Goal: Information Seeking & Learning: Learn about a topic

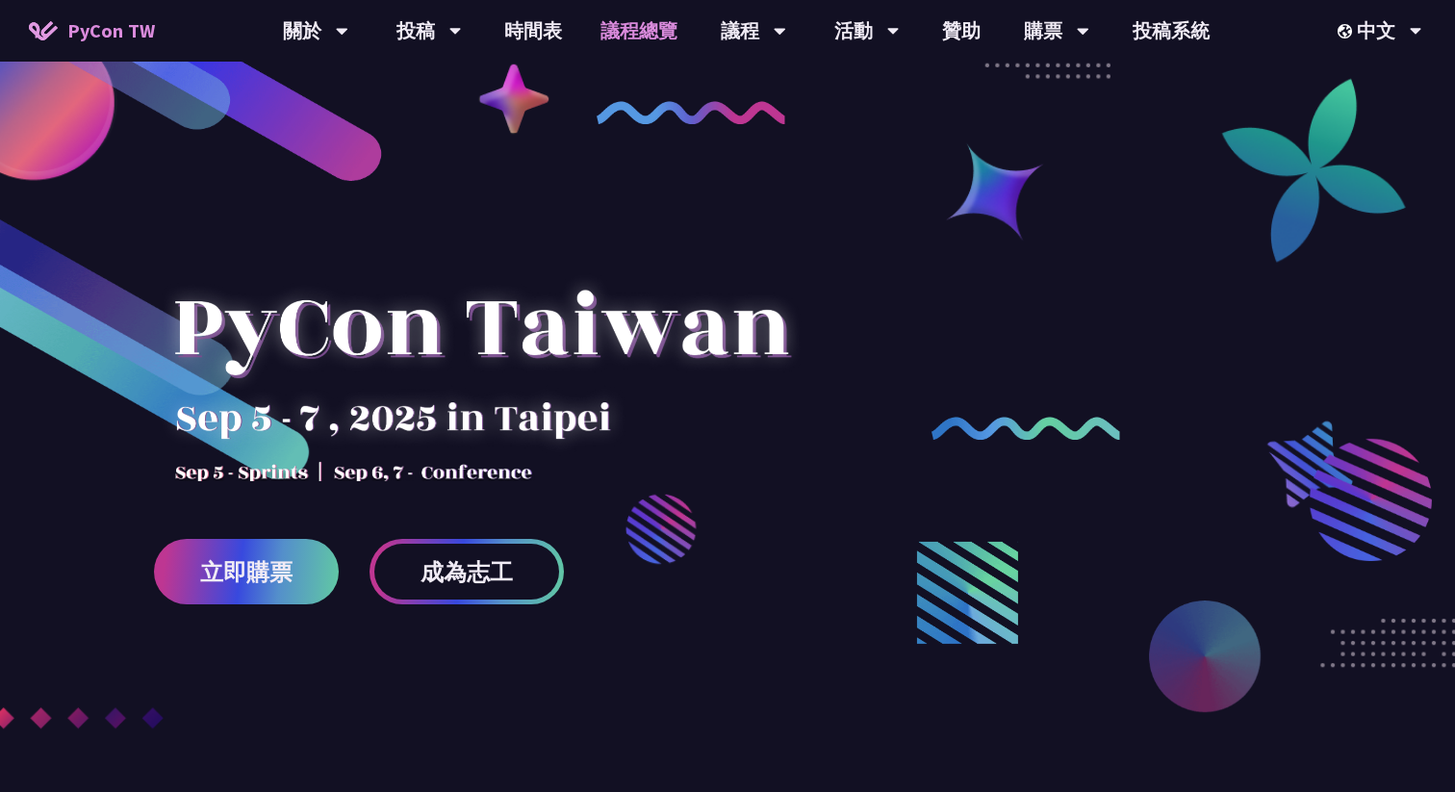
click at [646, 41] on link "議程總覽" at bounding box center [638, 31] width 115 height 62
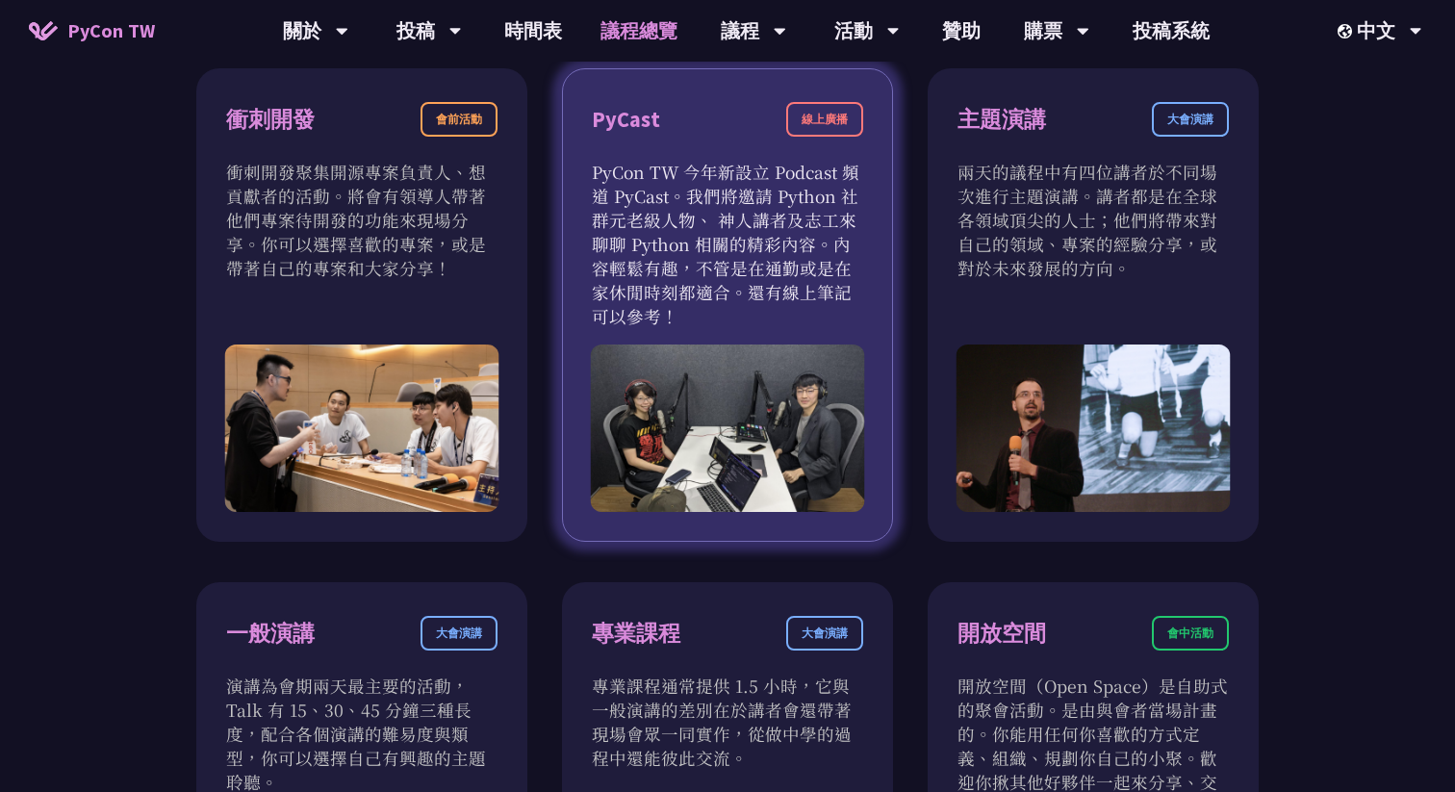
scroll to position [690, 0]
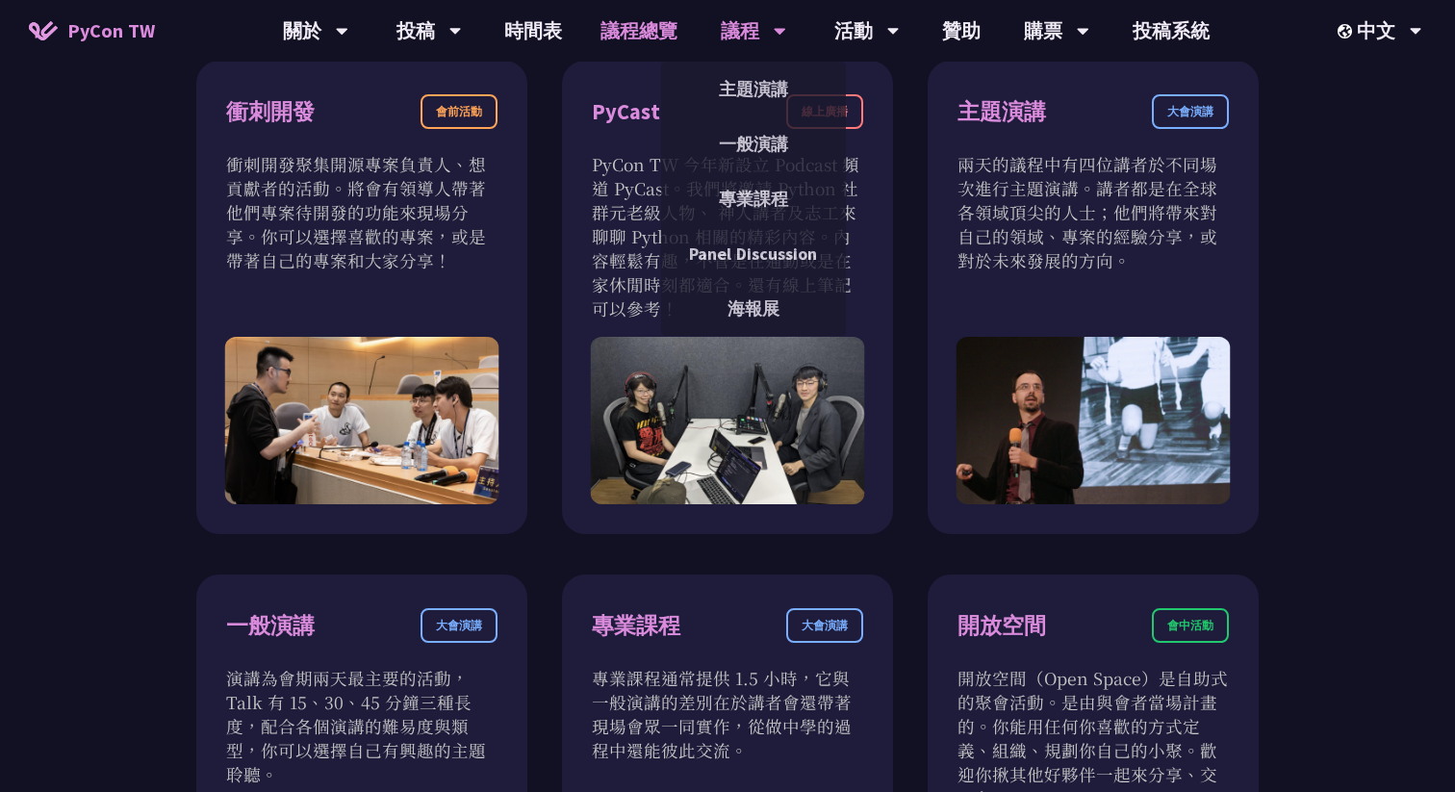
click at [348, 18] on div "議程" at bounding box center [315, 31] width 65 height 62
click at [348, 39] on div "議程" at bounding box center [315, 31] width 65 height 62
click at [728, 83] on link "主題演講" at bounding box center [753, 88] width 185 height 45
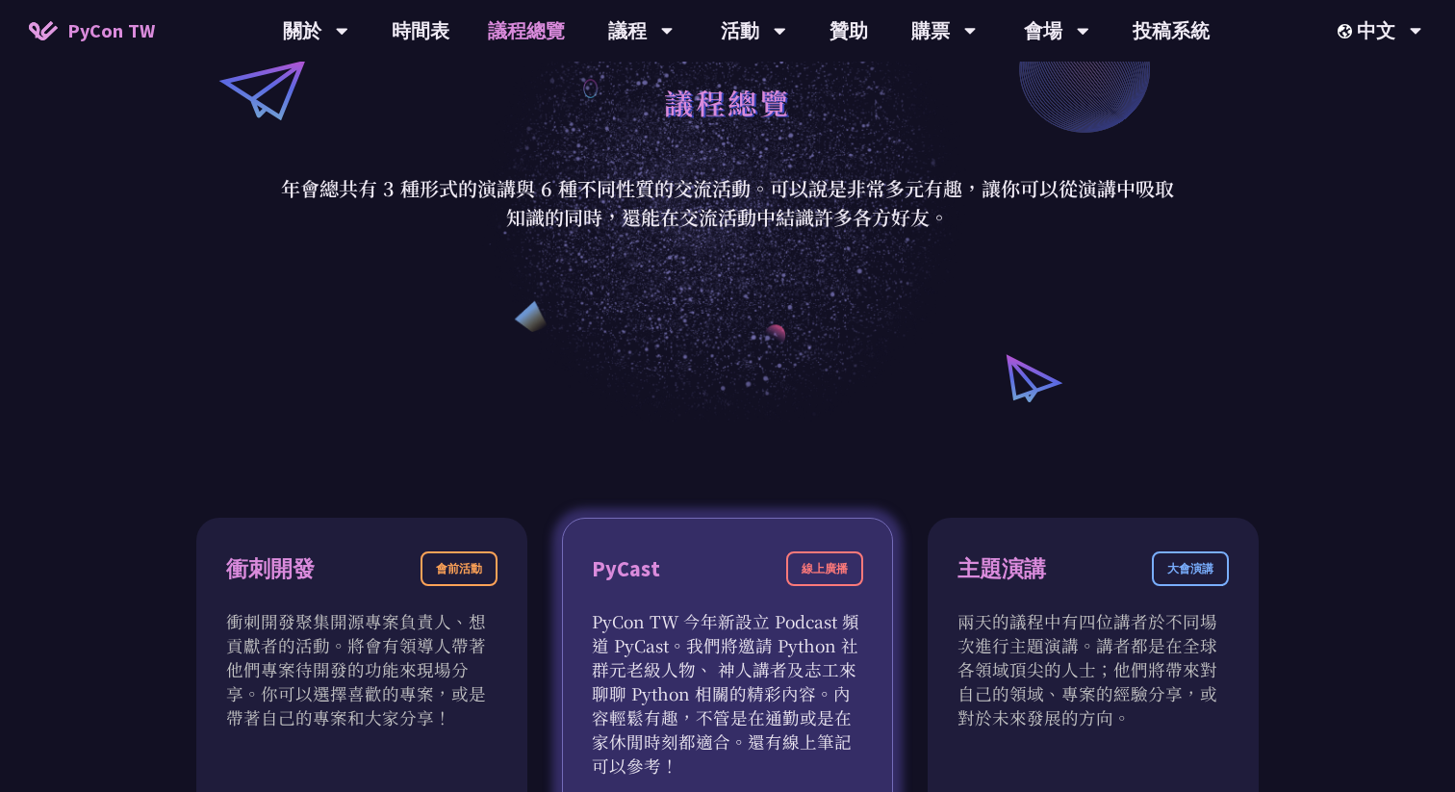
scroll to position [181, 0]
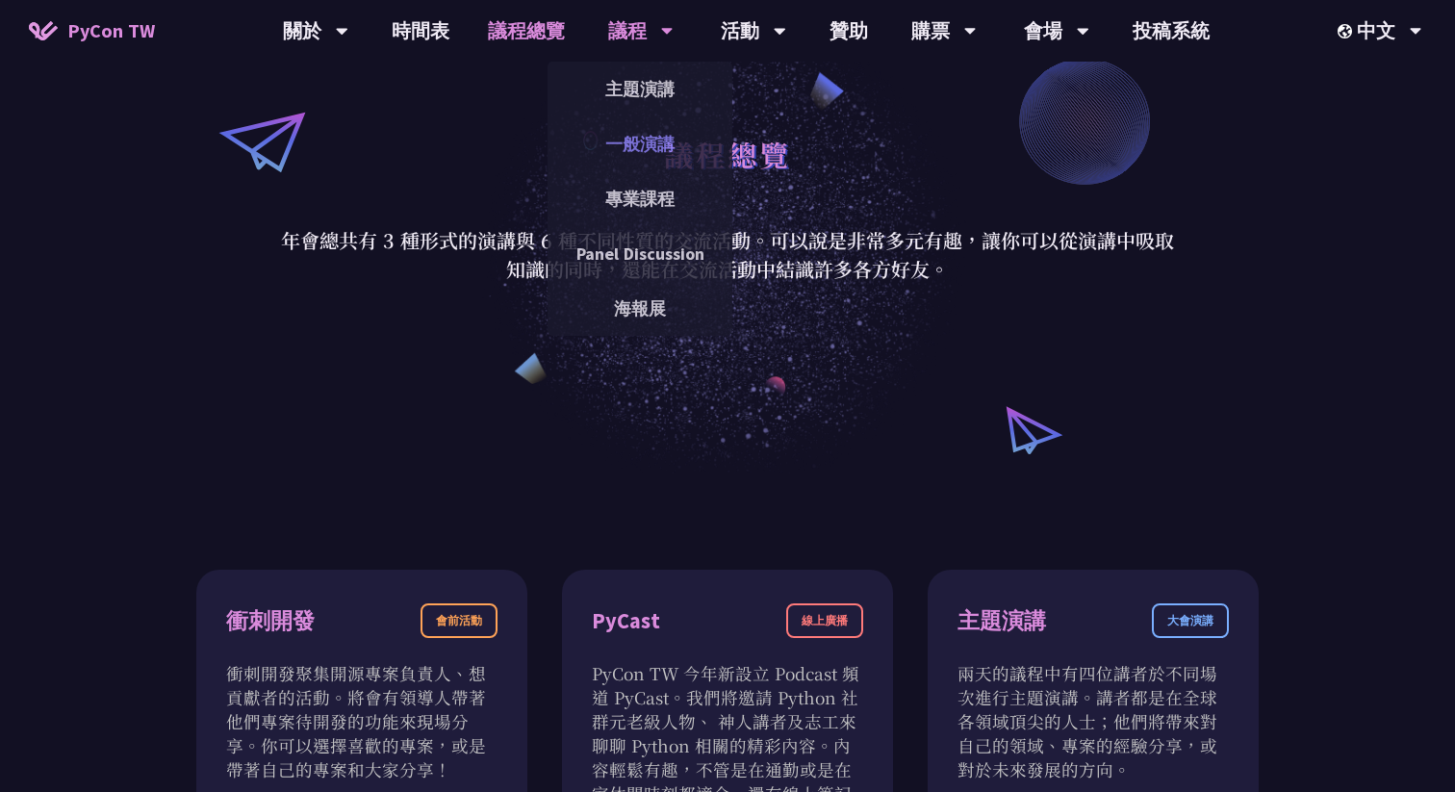
click at [647, 157] on link "一般演講" at bounding box center [640, 143] width 185 height 45
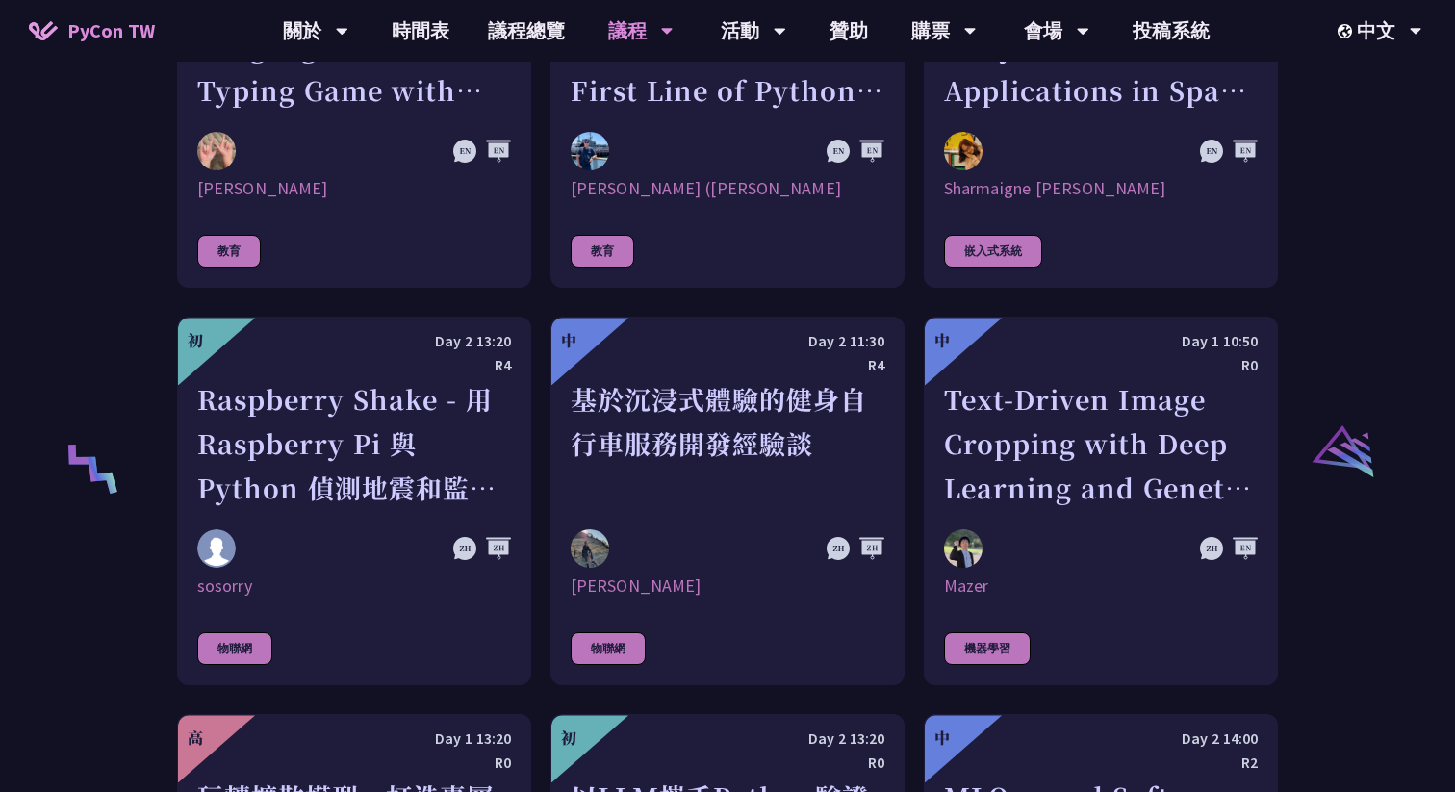
scroll to position [3989, 0]
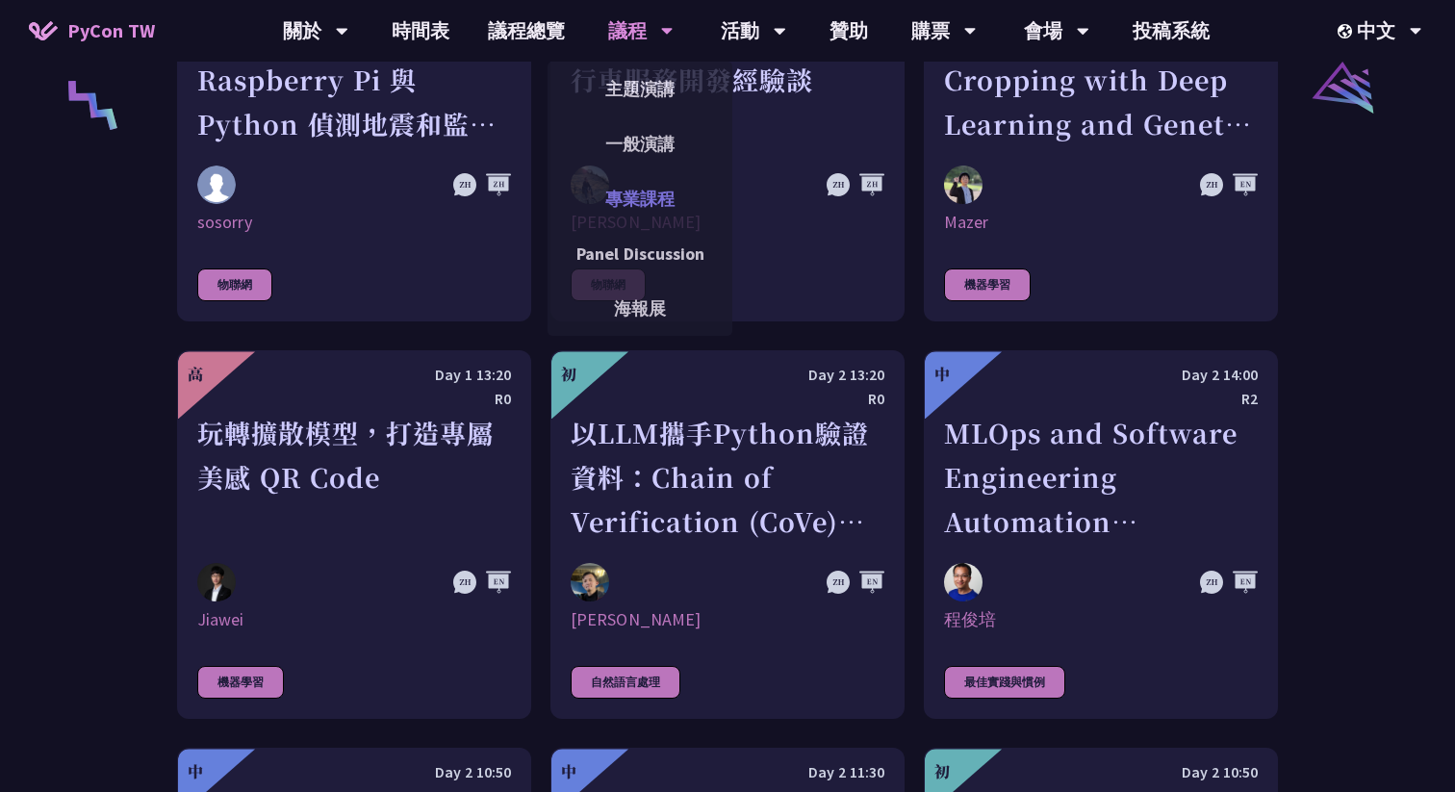
click at [619, 205] on link "專業課程" at bounding box center [640, 198] width 185 height 45
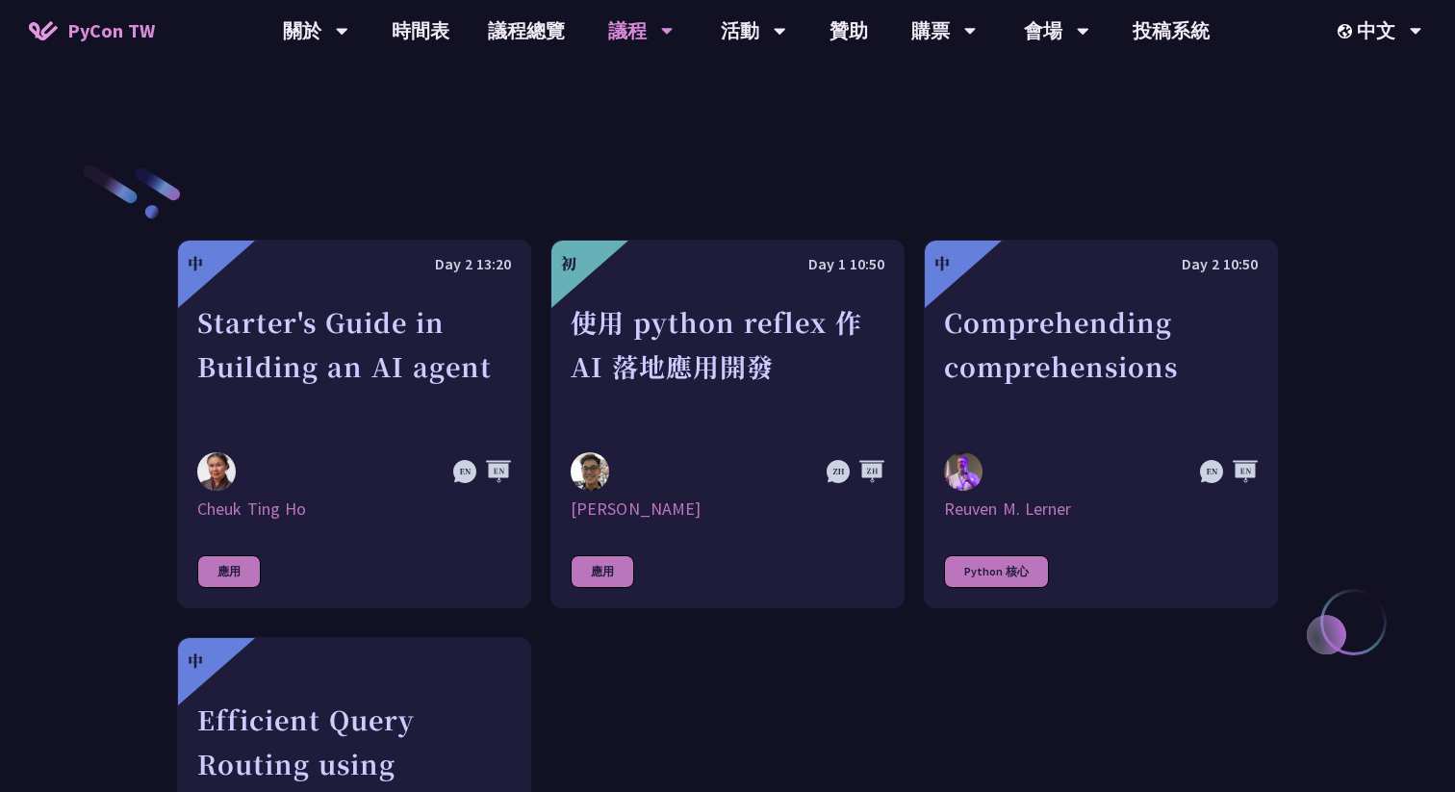
scroll to position [560, 0]
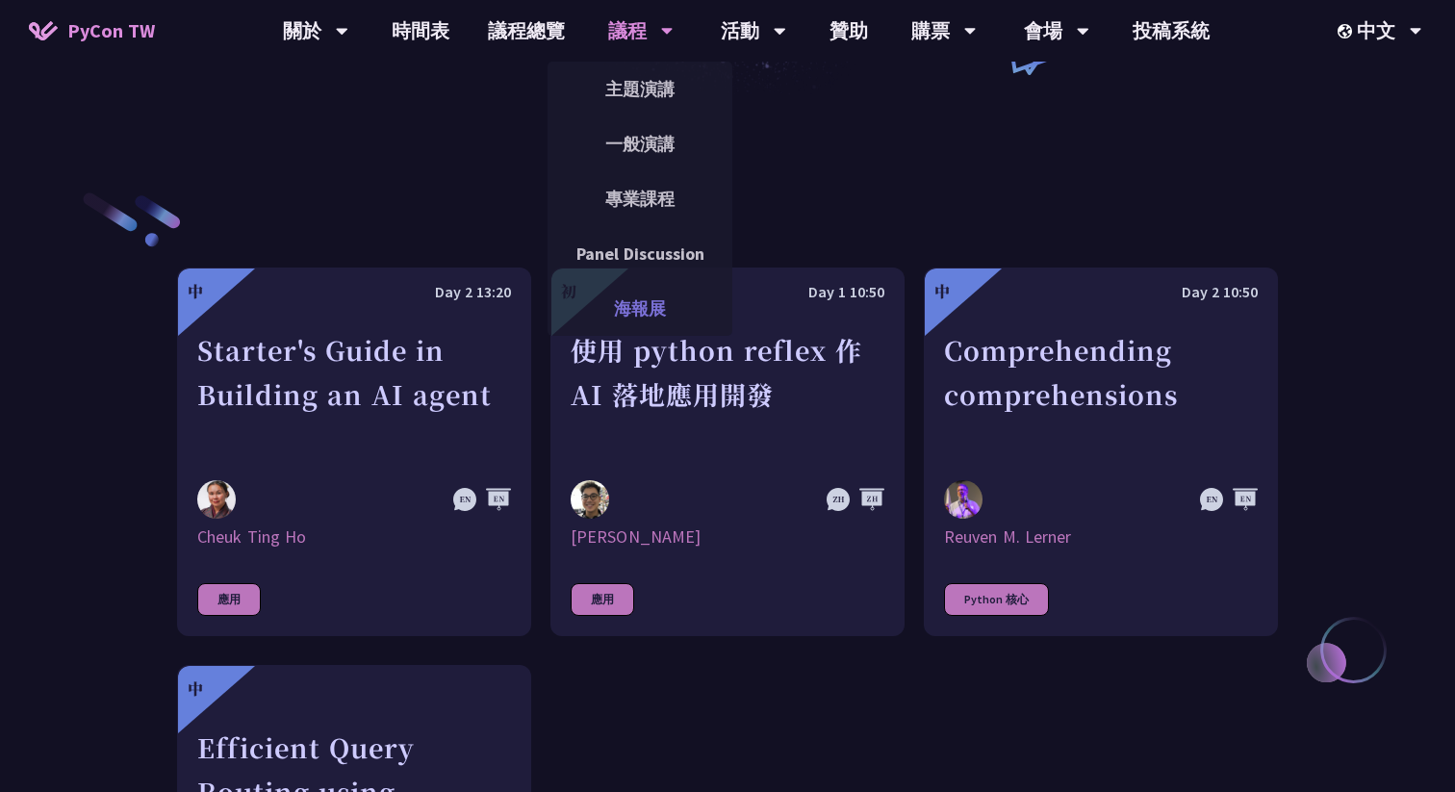
click at [630, 296] on link "海報展" at bounding box center [640, 308] width 185 height 45
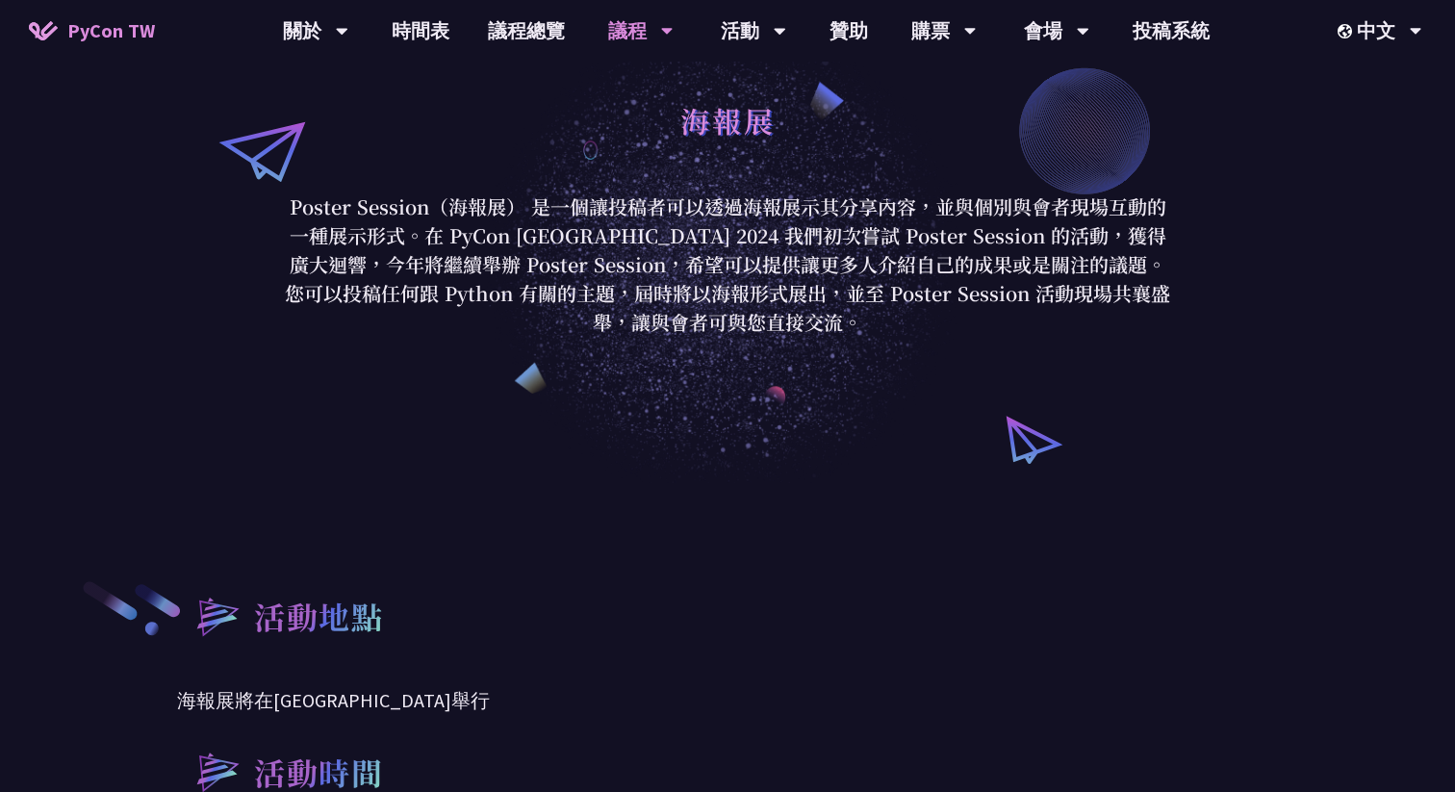
scroll to position [91, 0]
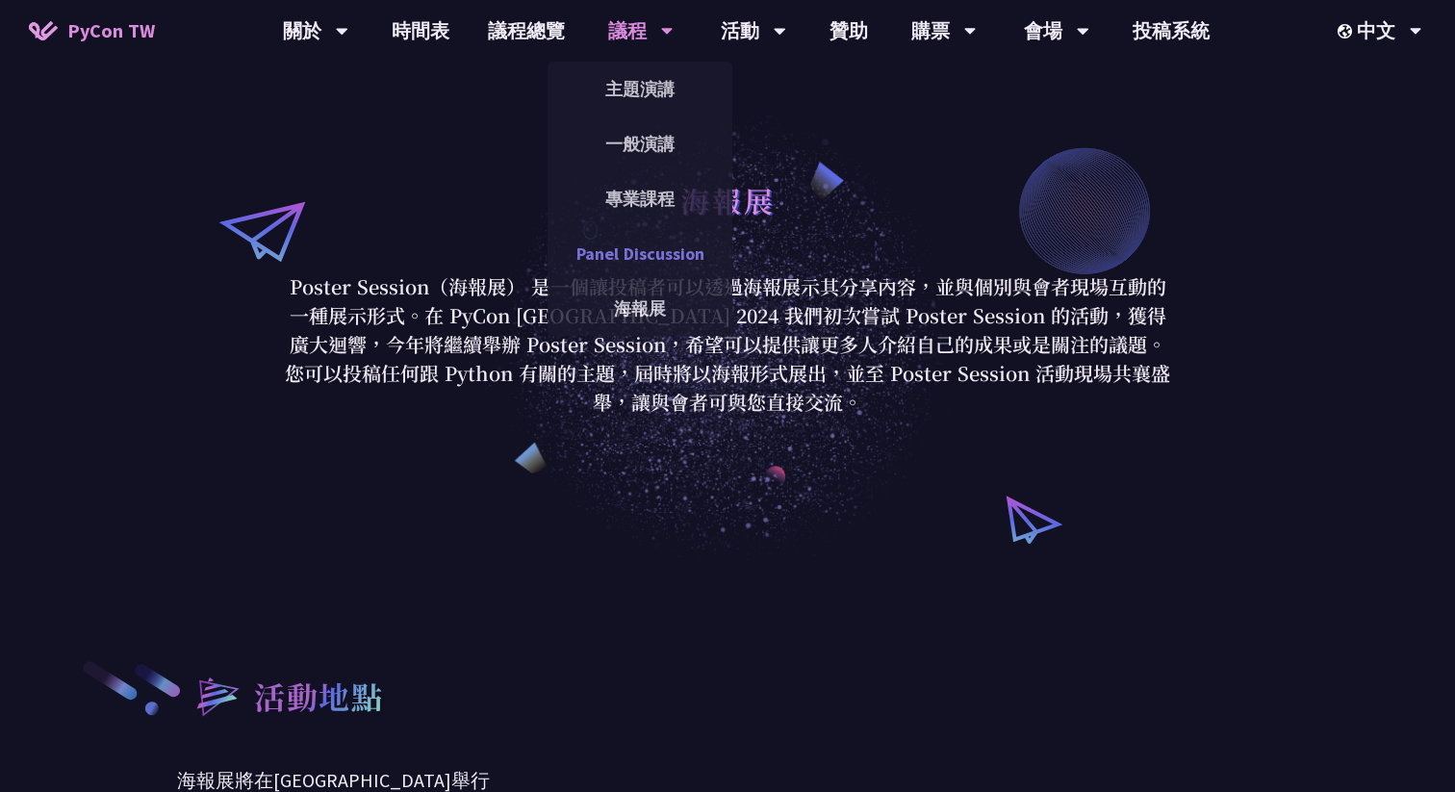
click at [626, 251] on link "Panel Discussion" at bounding box center [640, 253] width 185 height 45
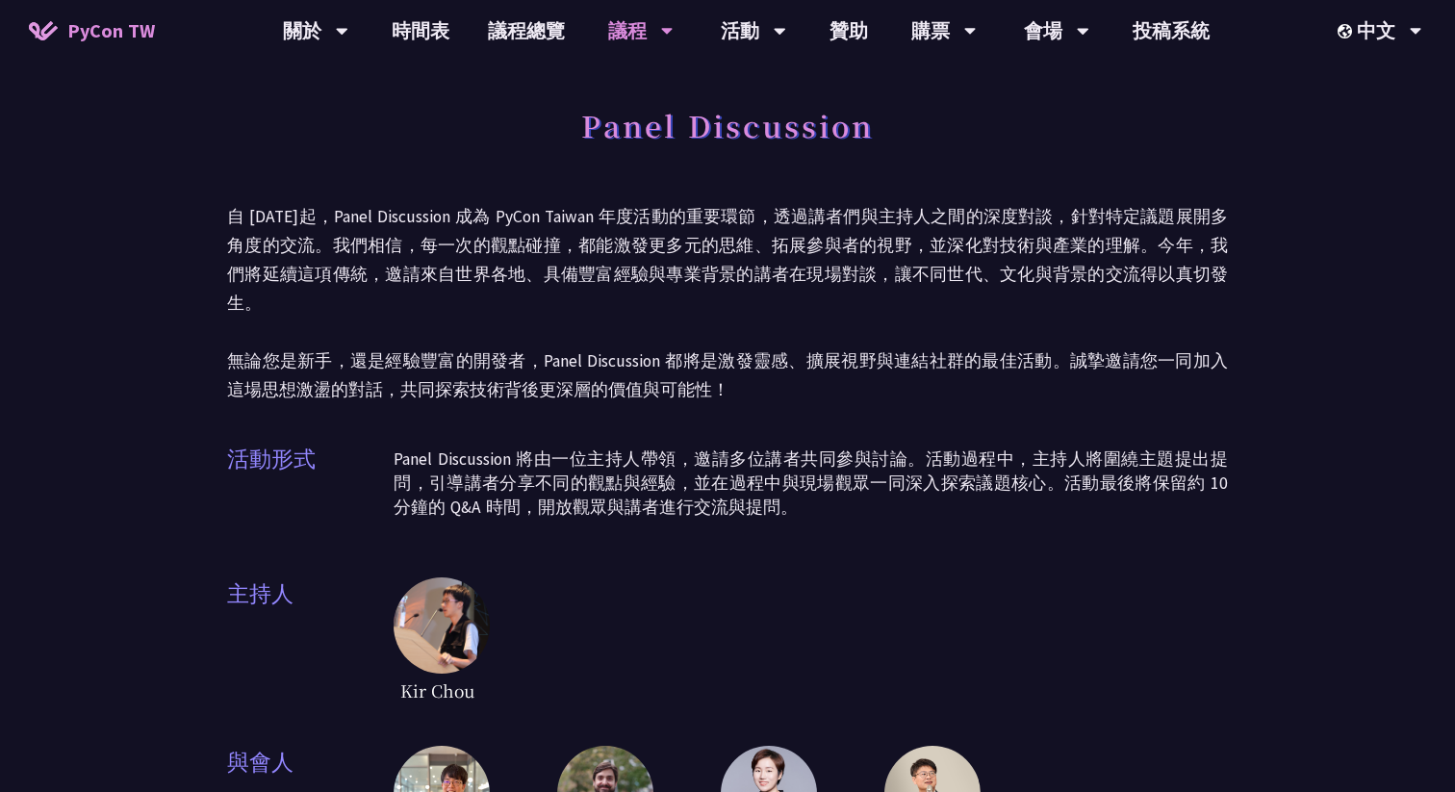
click at [686, 470] on p "Panel Discussion 將由一位主持人帶領，邀請多位講者共同參與討論。活動過程中，主持人將圍繞主題提出提問，引導講者分享不同的觀點與經驗，並在過程中…" at bounding box center [811, 484] width 834 height 72
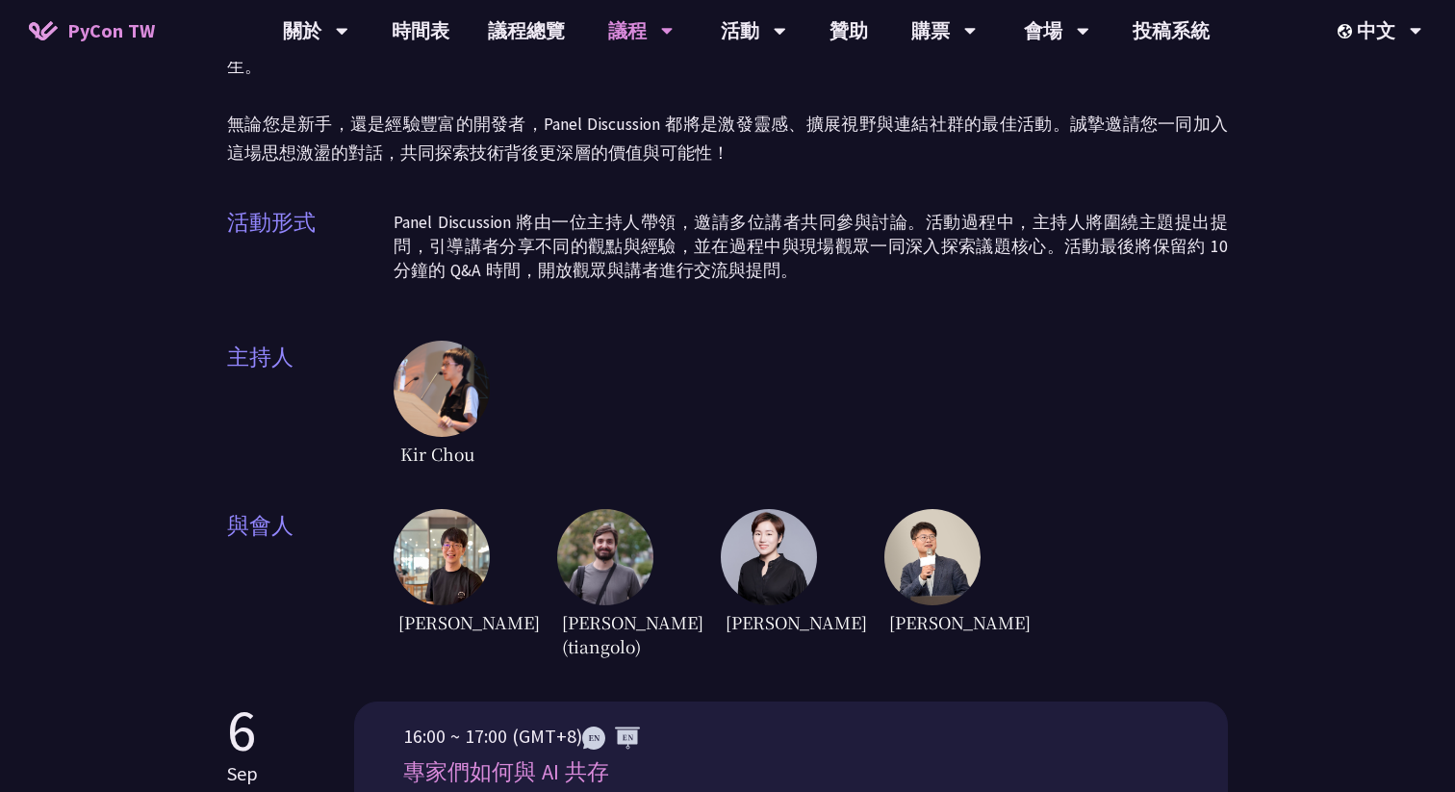
scroll to position [38, 0]
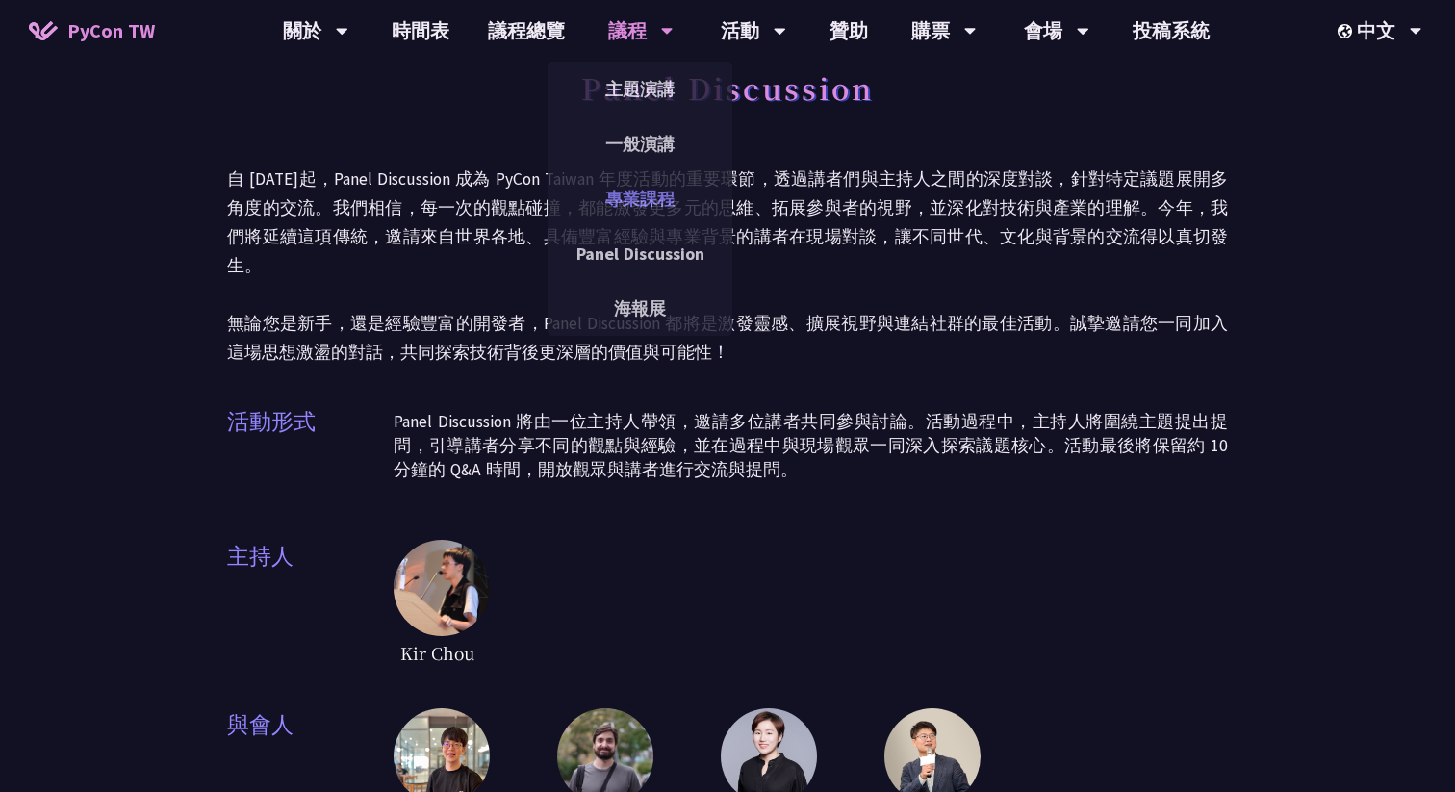
click at [638, 188] on link "專業課程" at bounding box center [640, 198] width 185 height 45
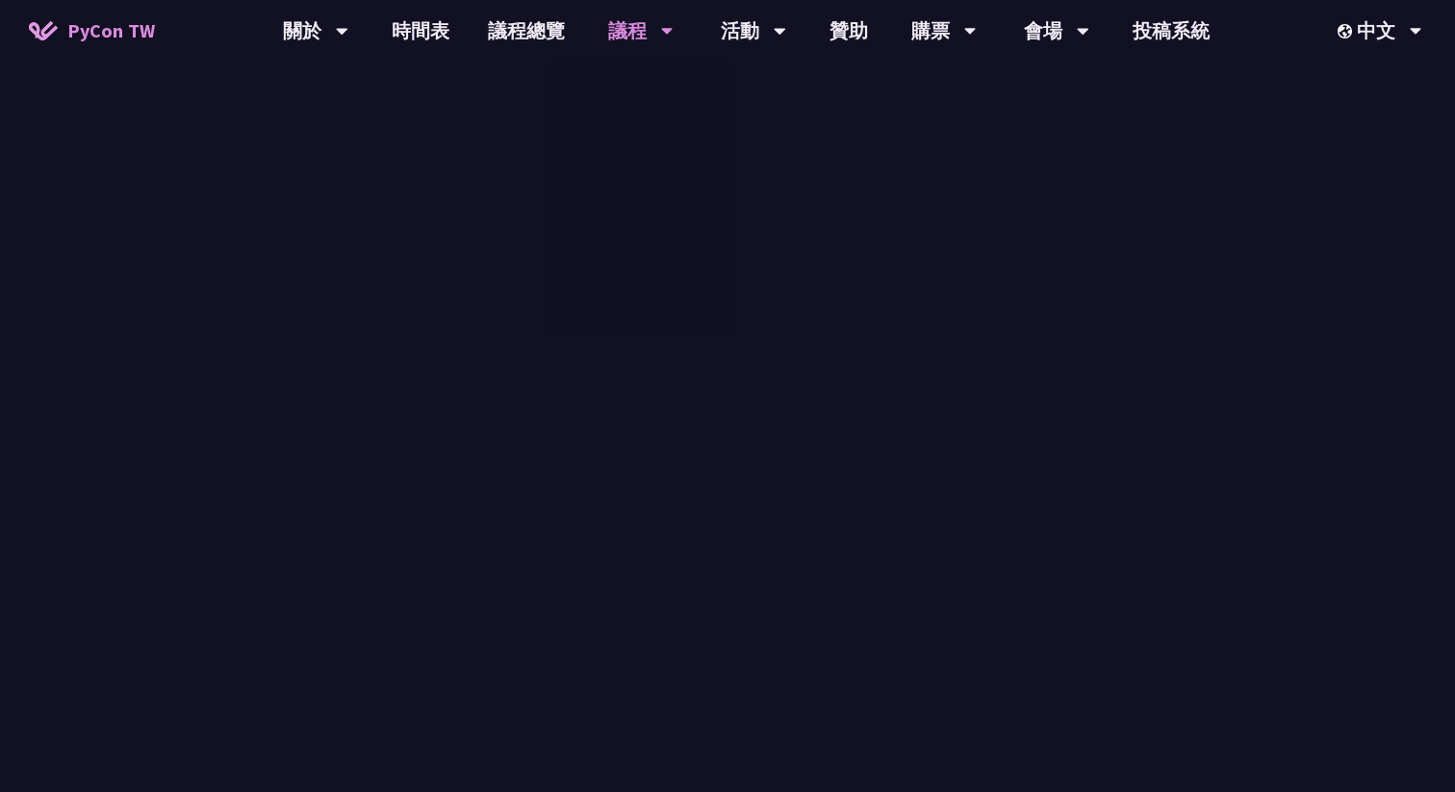
click at [638, 189] on link "專業課程" at bounding box center [640, 198] width 185 height 45
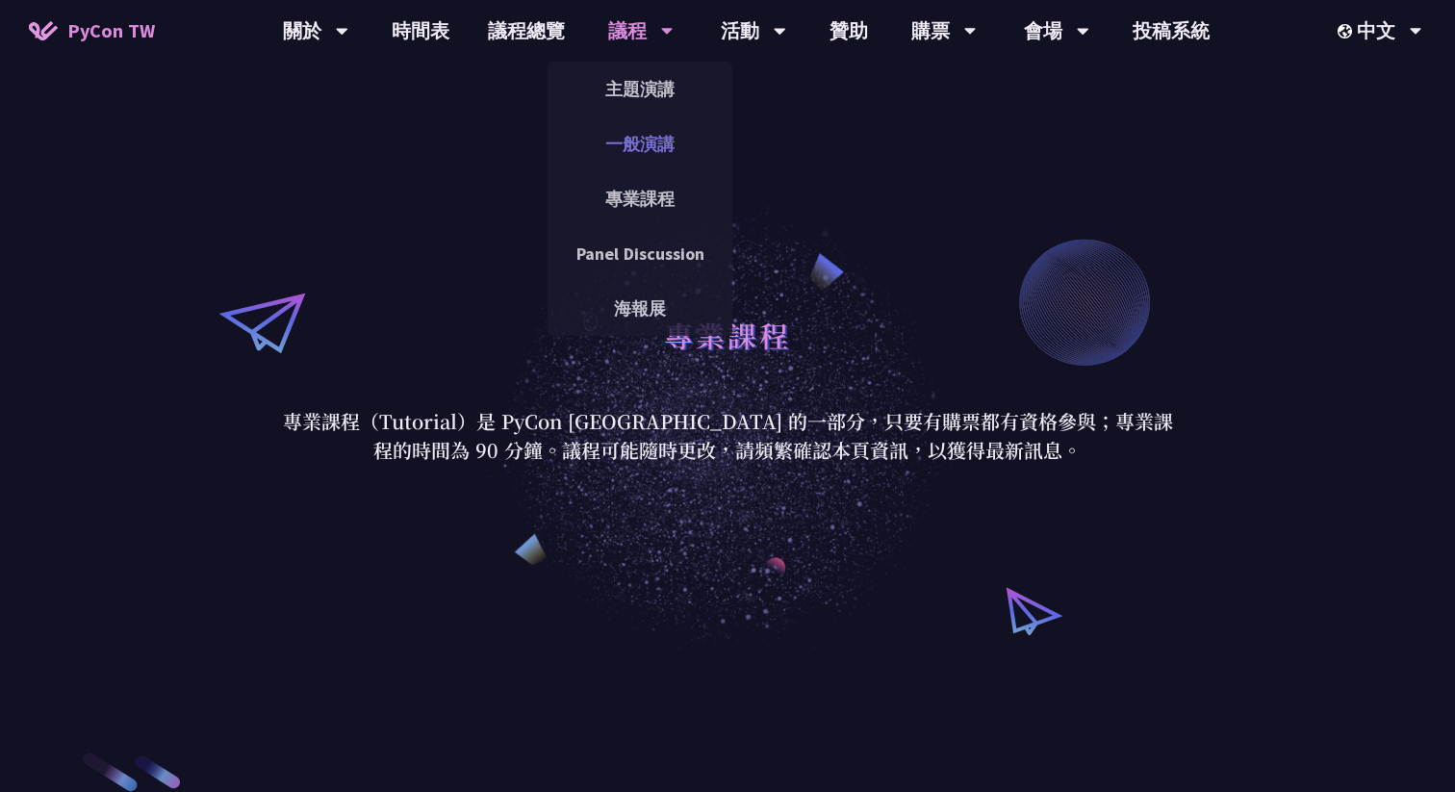
click at [631, 127] on link "一般演講" at bounding box center [640, 143] width 185 height 45
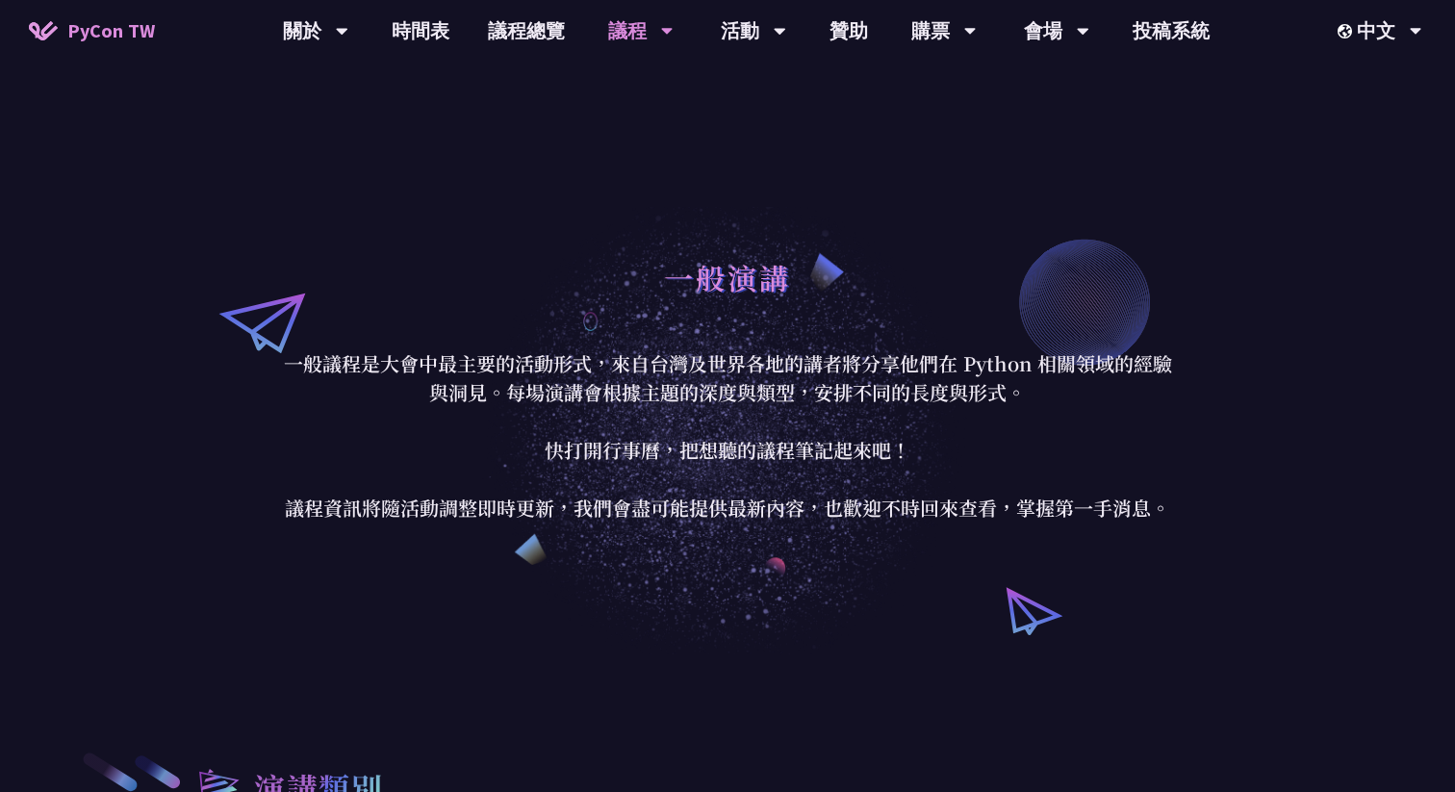
click at [723, 452] on p "一般議程是大會中最主要的活動形式，來自台灣及世界各地的講者將分享他們在 Python 相關領域的經驗與洞見。每場演講會根據主題的深度與類型，安排不同的長度與形…" at bounding box center [727, 435] width 895 height 173
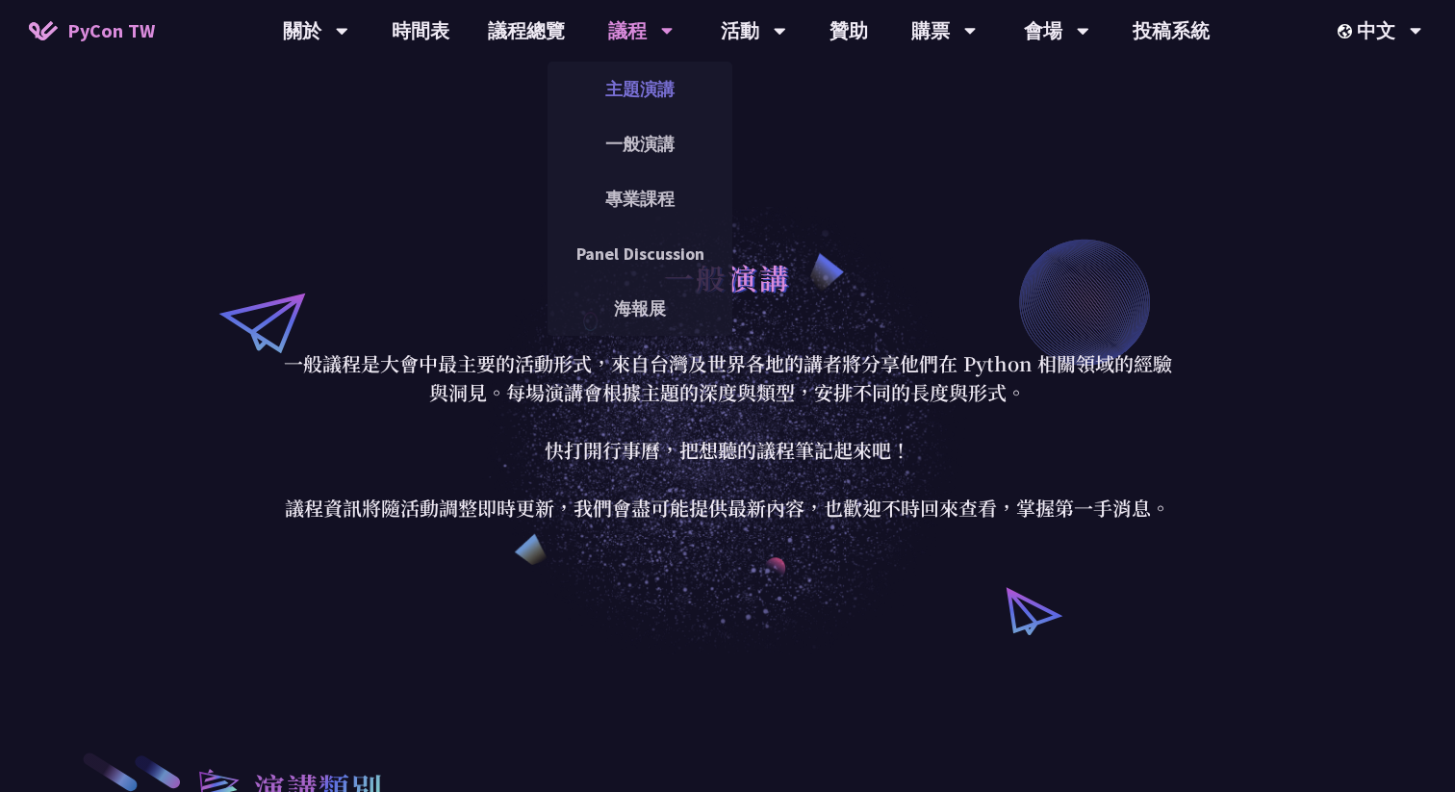
click at [631, 90] on link "主題演講" at bounding box center [640, 88] width 185 height 45
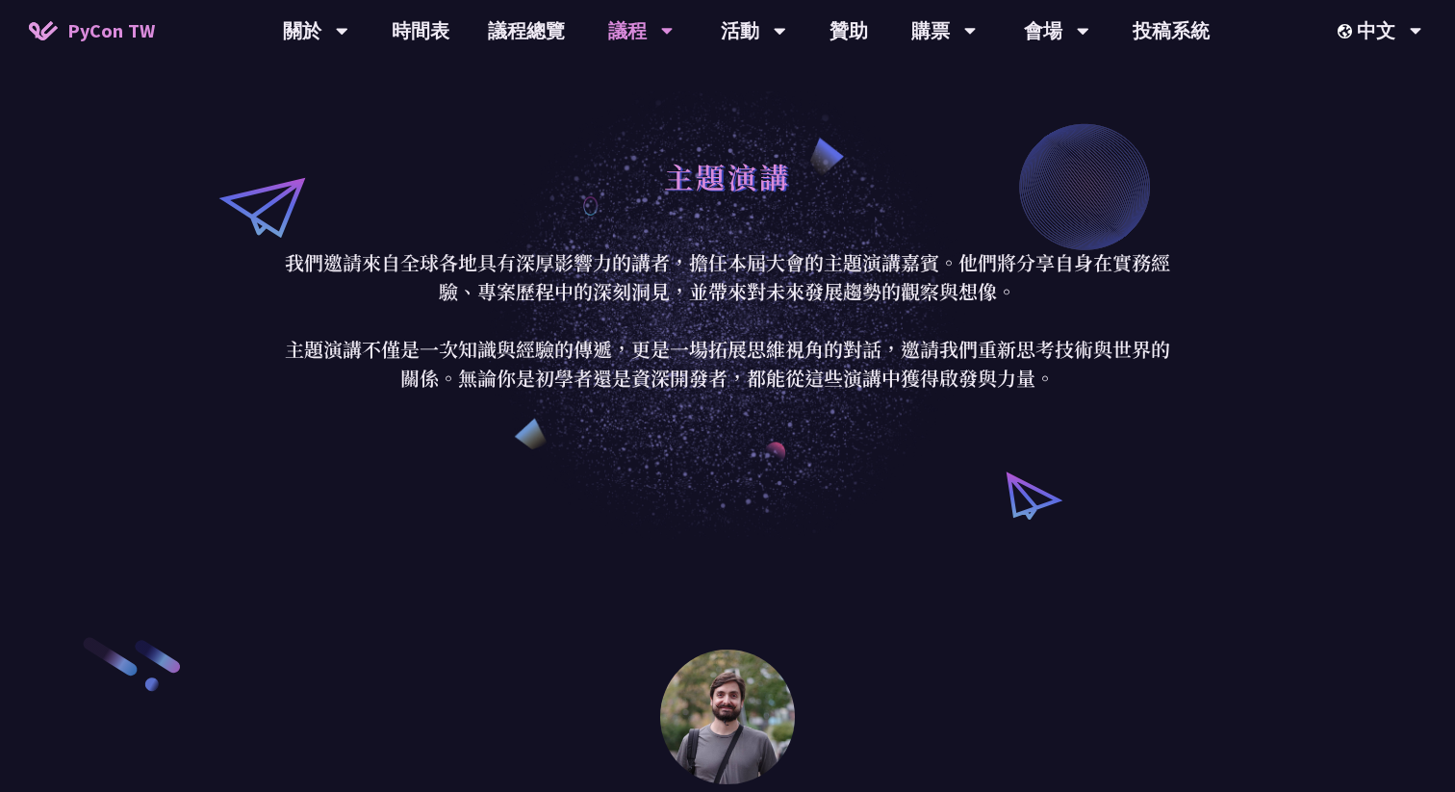
click at [635, 427] on div "主題演講 我們邀請來自全球各地具有深厚影響力的講者，擔任本屆大會的主題演講嘉賓。他們將分享自身在實務經驗、專案歷程中的深刻洞見，並帶來對未來發展趨勢的觀察與想…" at bounding box center [727, 269] width 1455 height 539
click at [637, 324] on p "我們邀請來自全球各地具有深厚影響力的講者，擔任本屆大會的主題演講嘉賓。他們將分享自身在實務經驗、專案歷程中的深刻洞見，並帶來對未來發展趨勢的觀察與想像。 主題…" at bounding box center [727, 320] width 895 height 144
click at [534, 35] on link "議程總覽" at bounding box center [526, 31] width 115 height 62
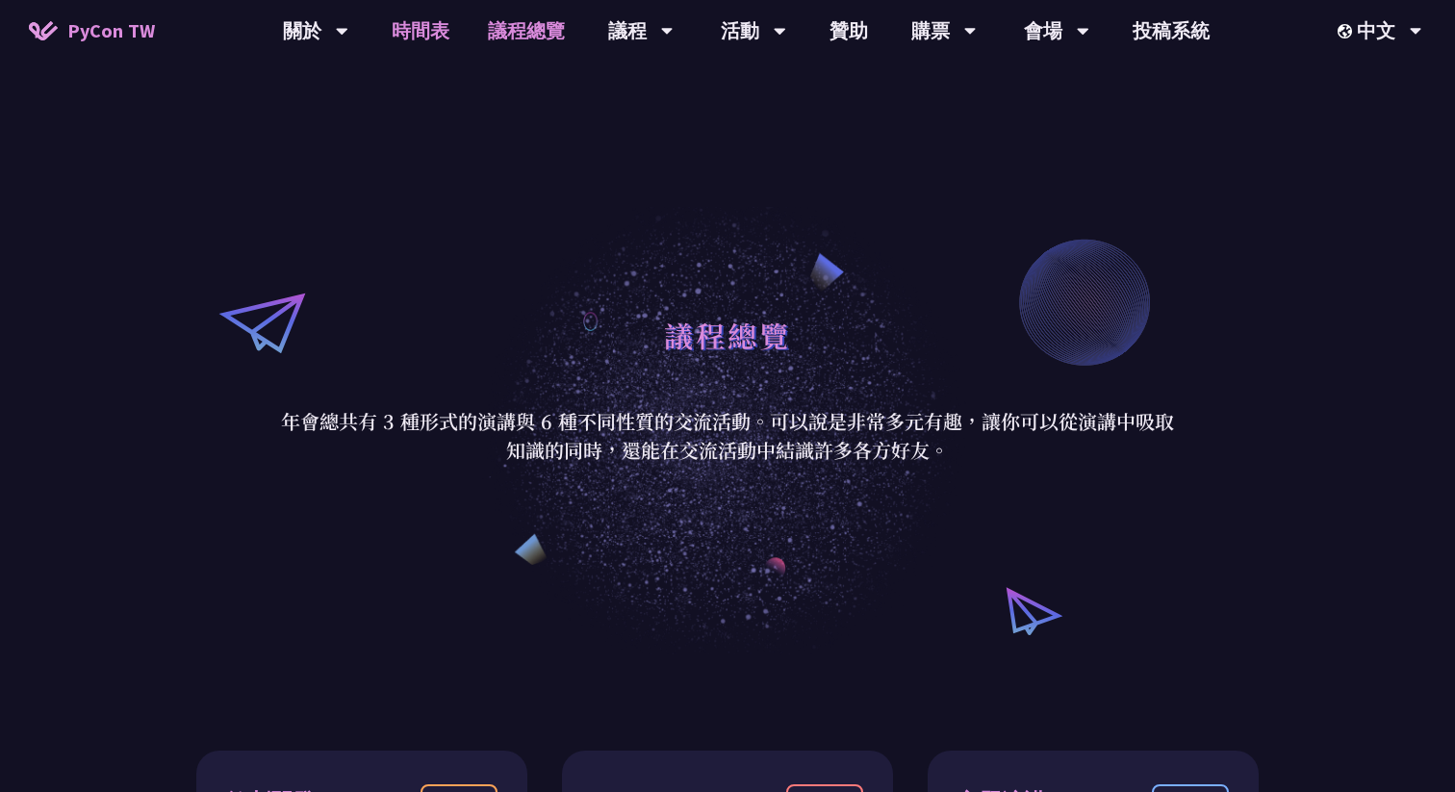
click at [422, 35] on link "時間表" at bounding box center [420, 31] width 96 height 62
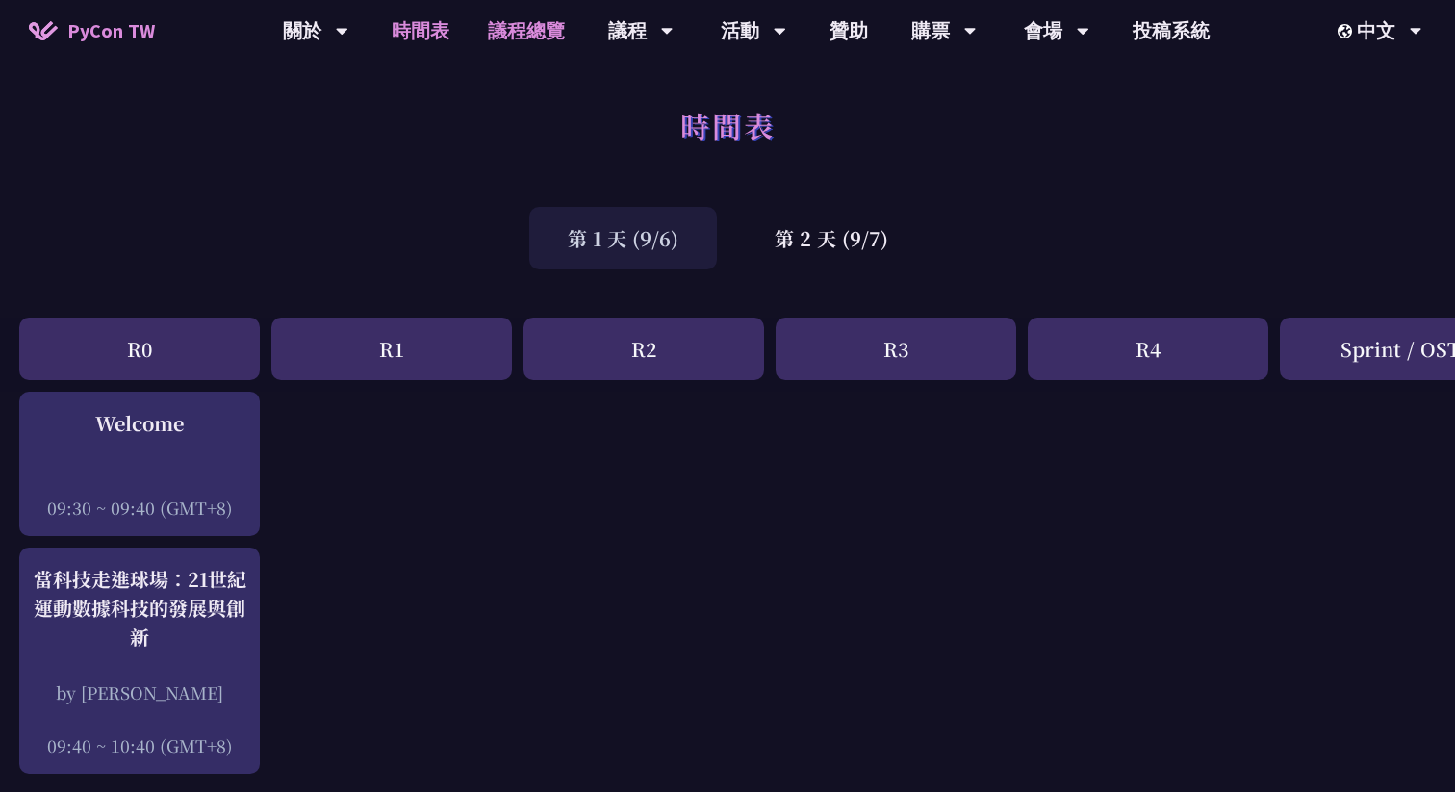
click at [532, 34] on link "議程總覽" at bounding box center [526, 31] width 115 height 62
